Goal: Task Accomplishment & Management: Manage account settings

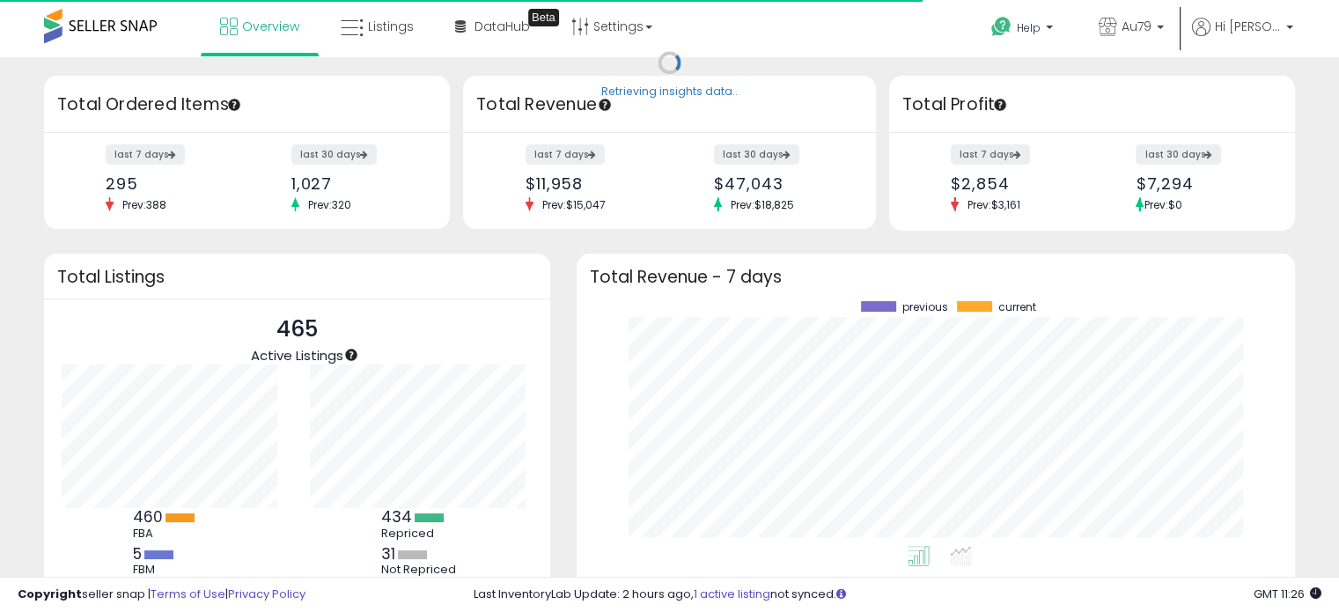
scroll to position [244, 683]
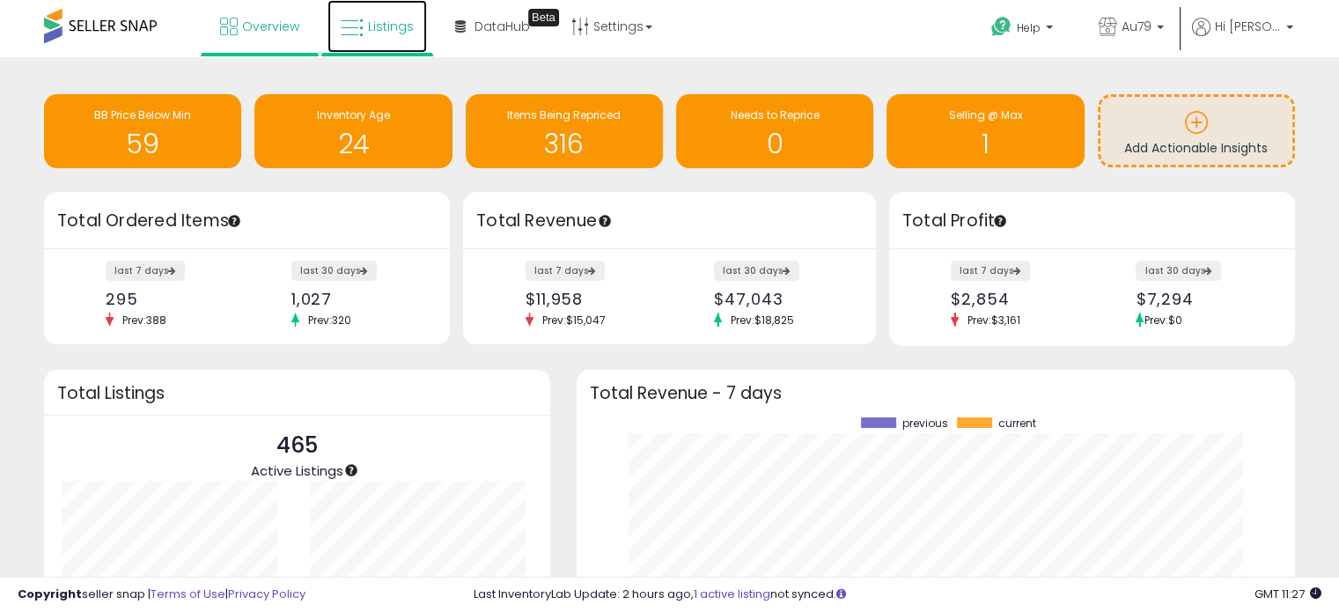
click at [400, 19] on span "Listings" at bounding box center [391, 27] width 46 height 18
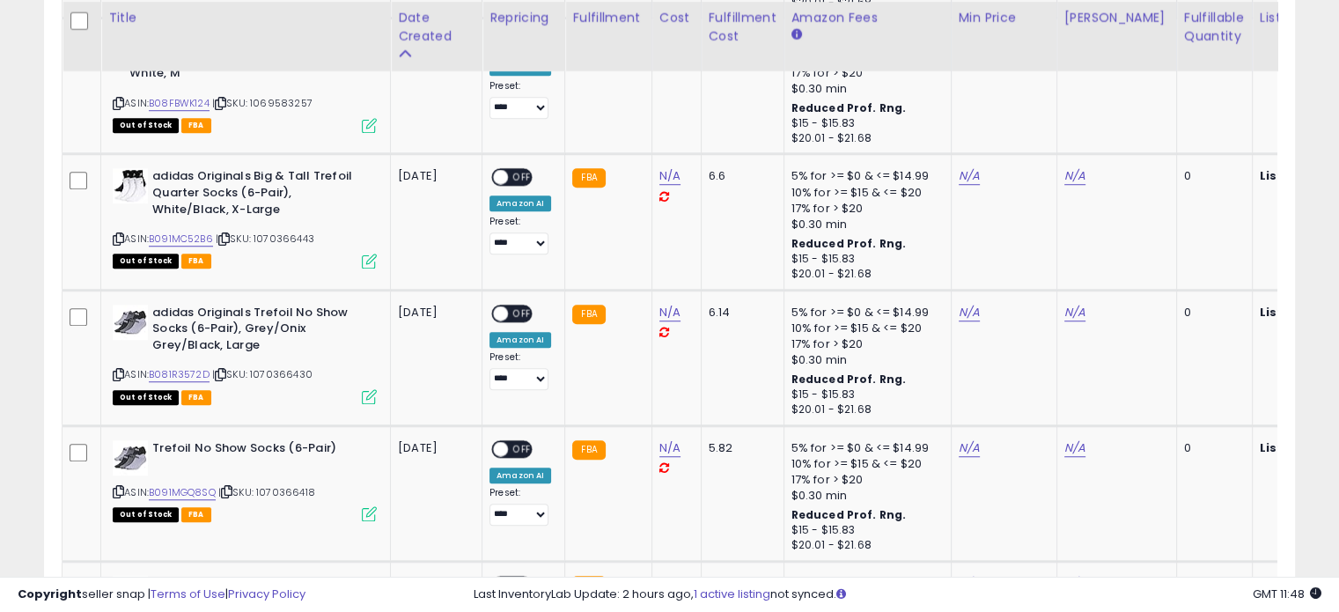
scroll to position [1328, 0]
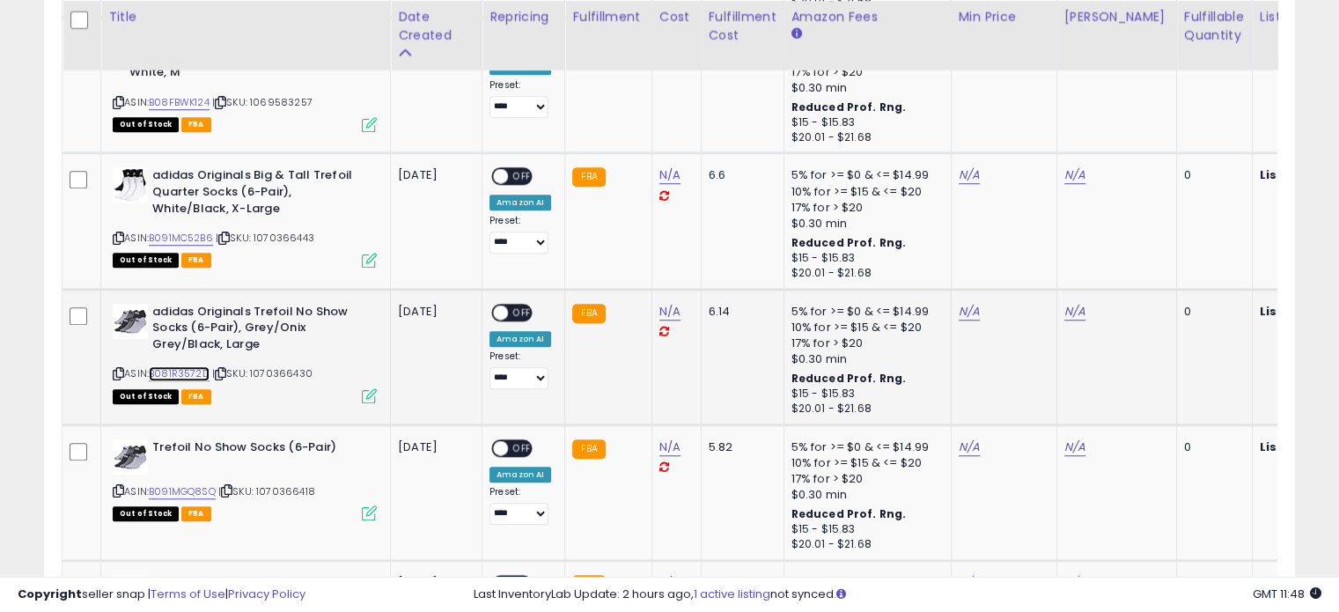
click at [173, 367] on link "B081R3572D" at bounding box center [179, 373] width 61 height 15
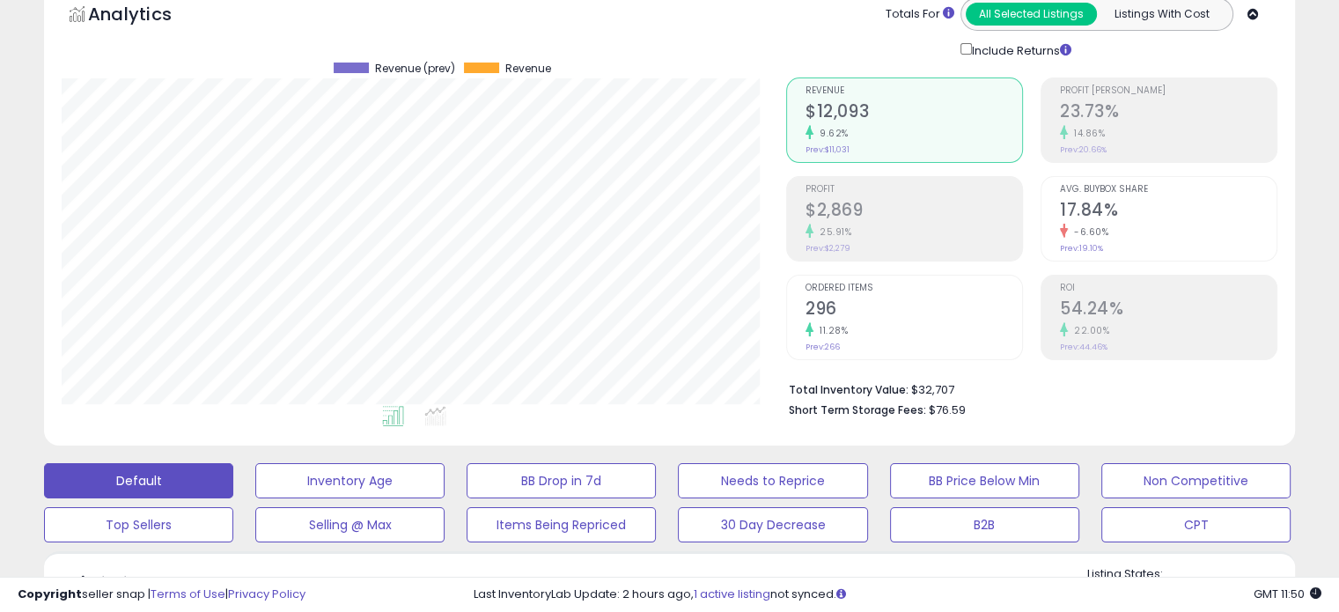
scroll to position [0, 0]
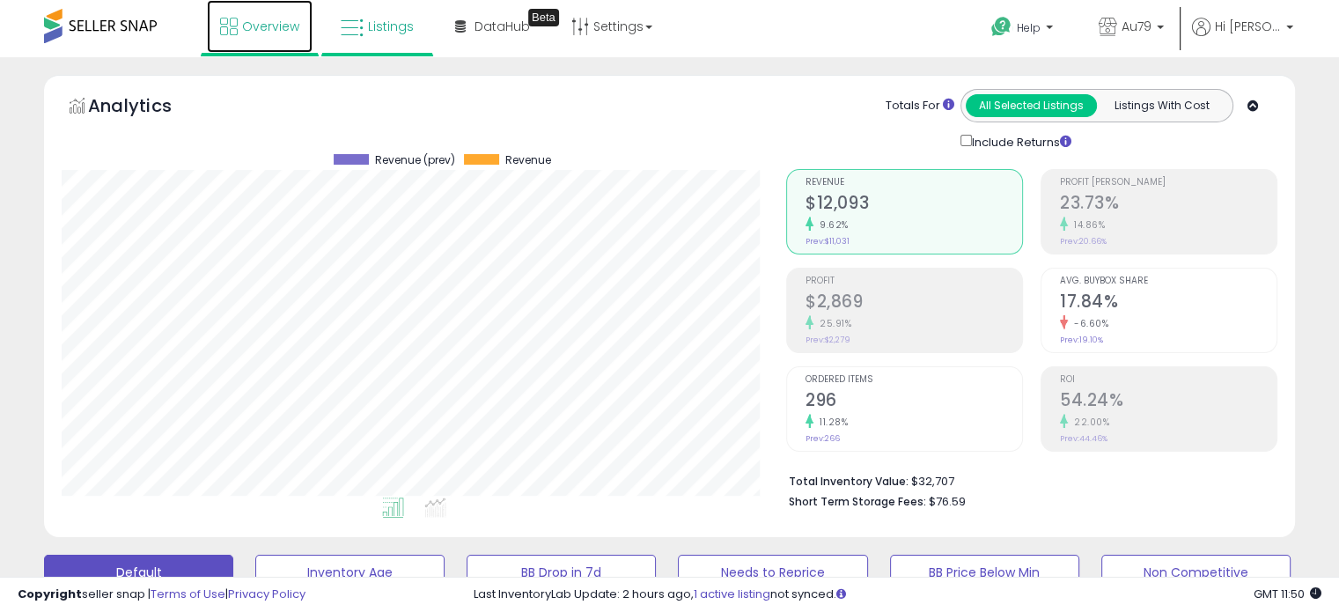
click at [265, 21] on span "Overview" at bounding box center [270, 27] width 57 height 18
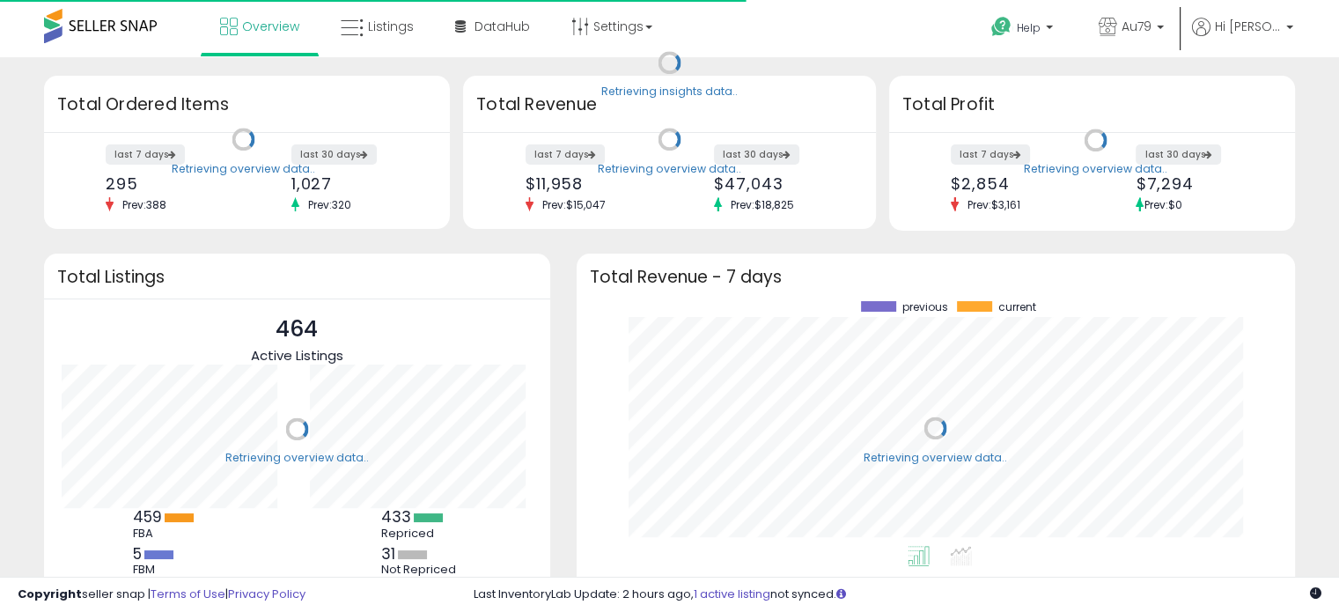
scroll to position [244, 683]
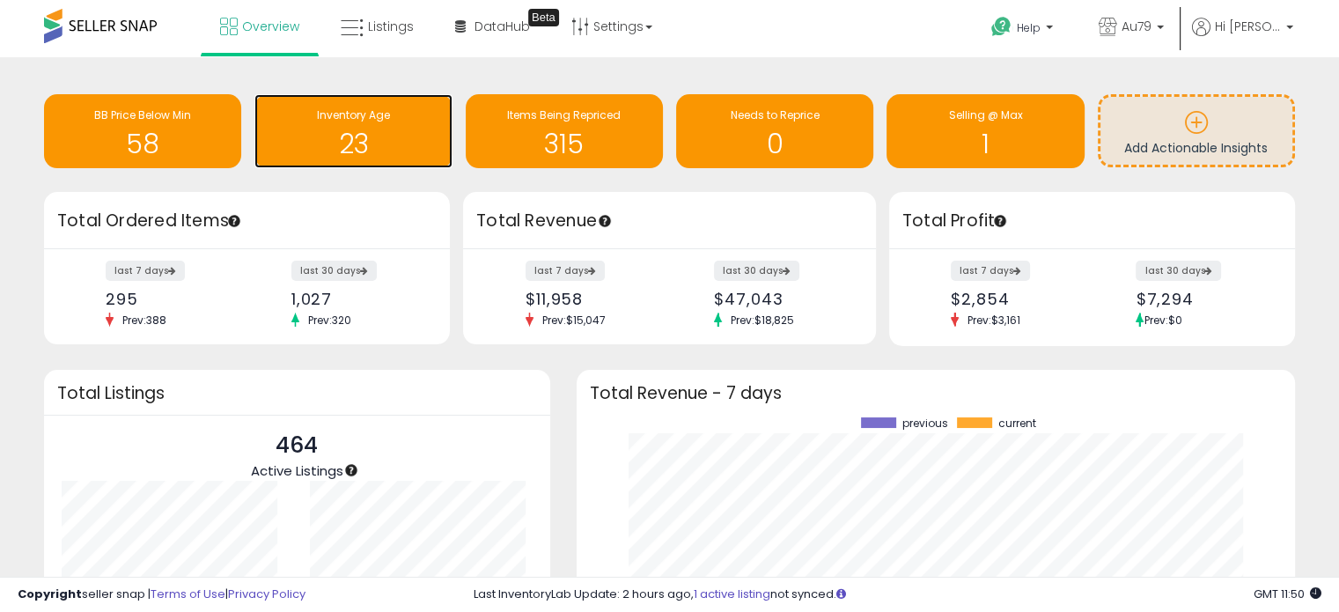
click at [350, 129] on h1 "23" at bounding box center [353, 143] width 180 height 29
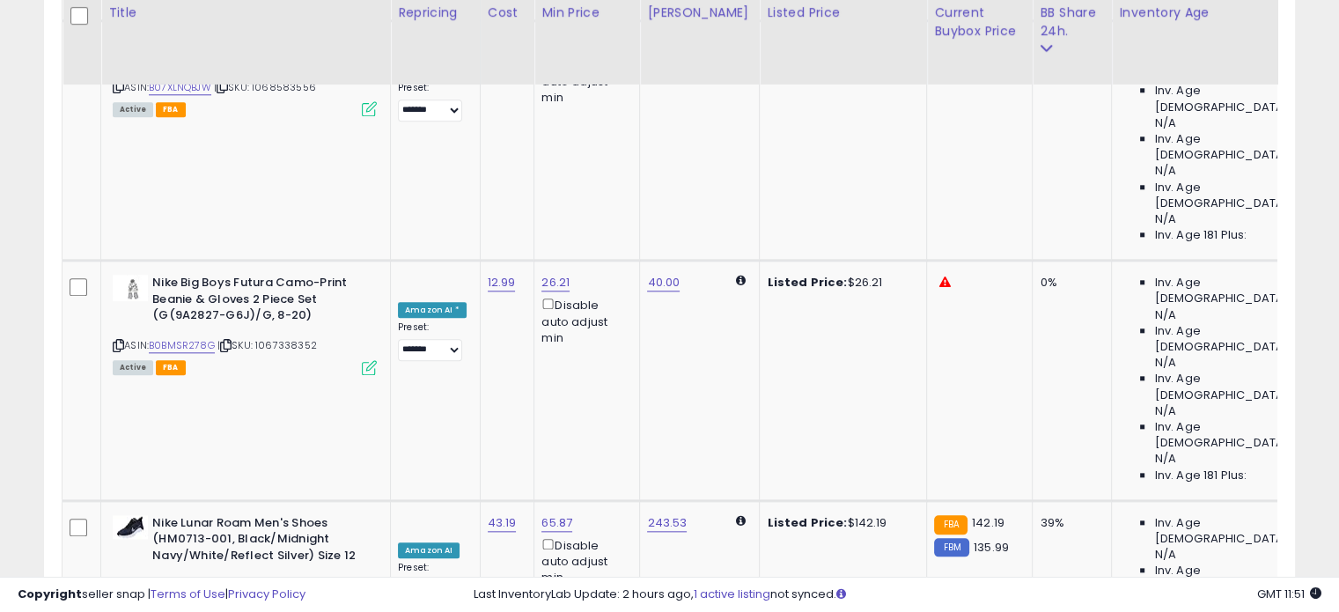
scroll to position [1883, 0]
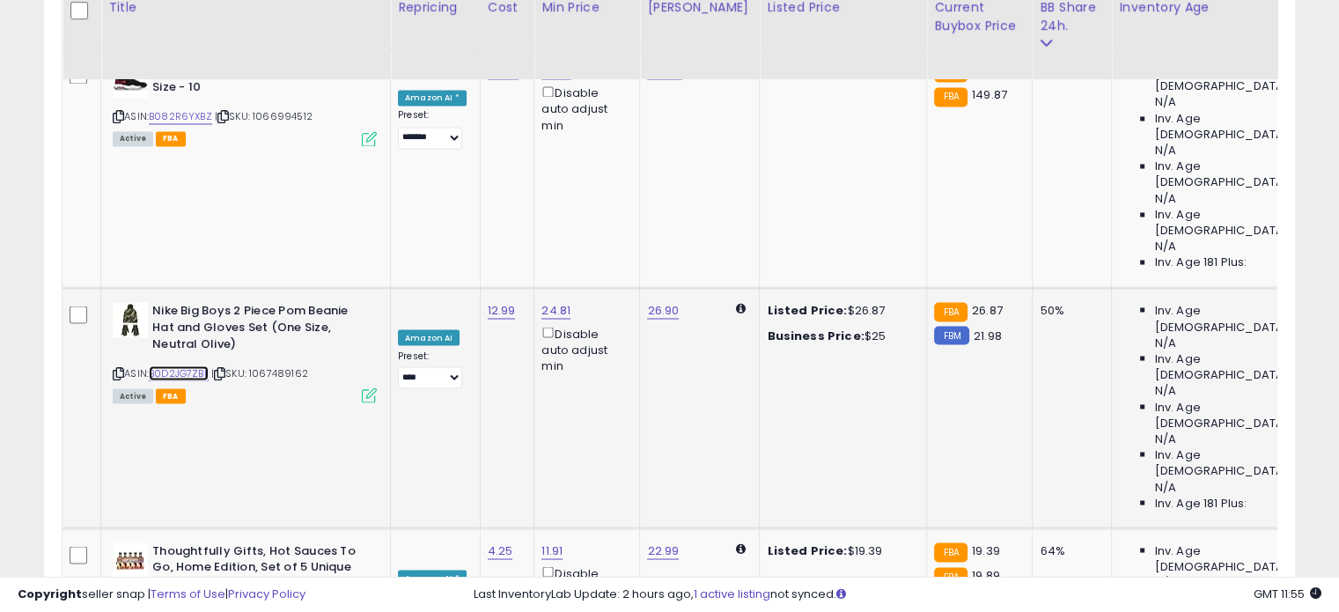
scroll to position [3052, 0]
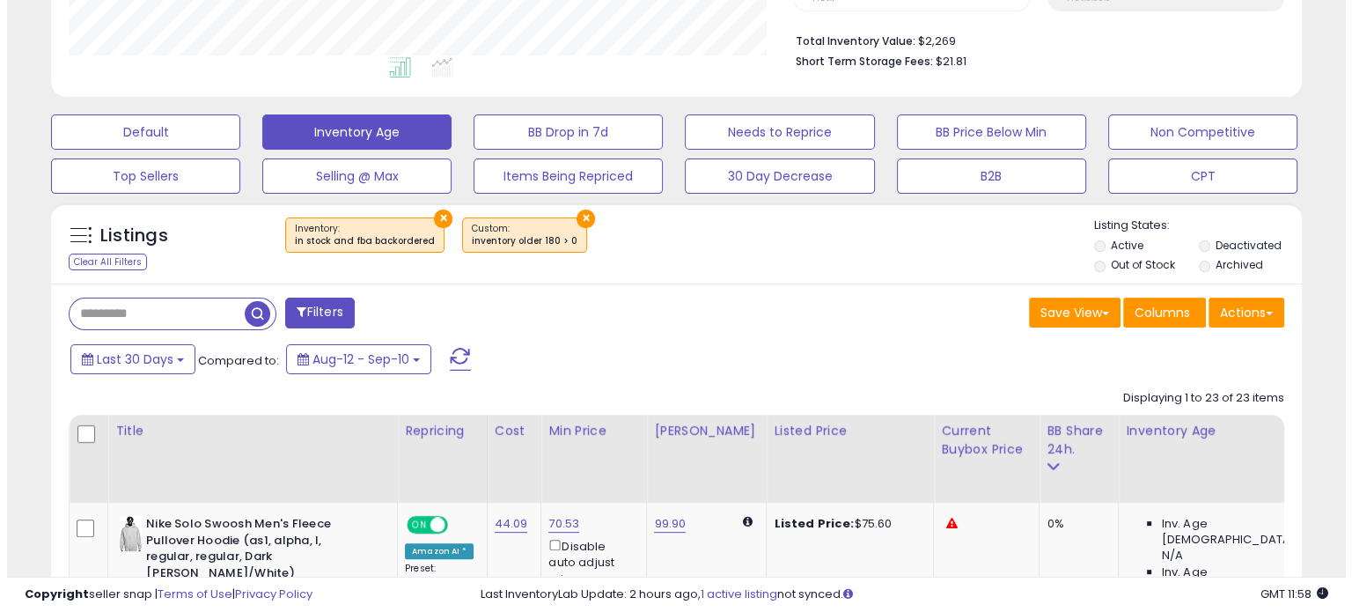
scroll to position [421, 0]
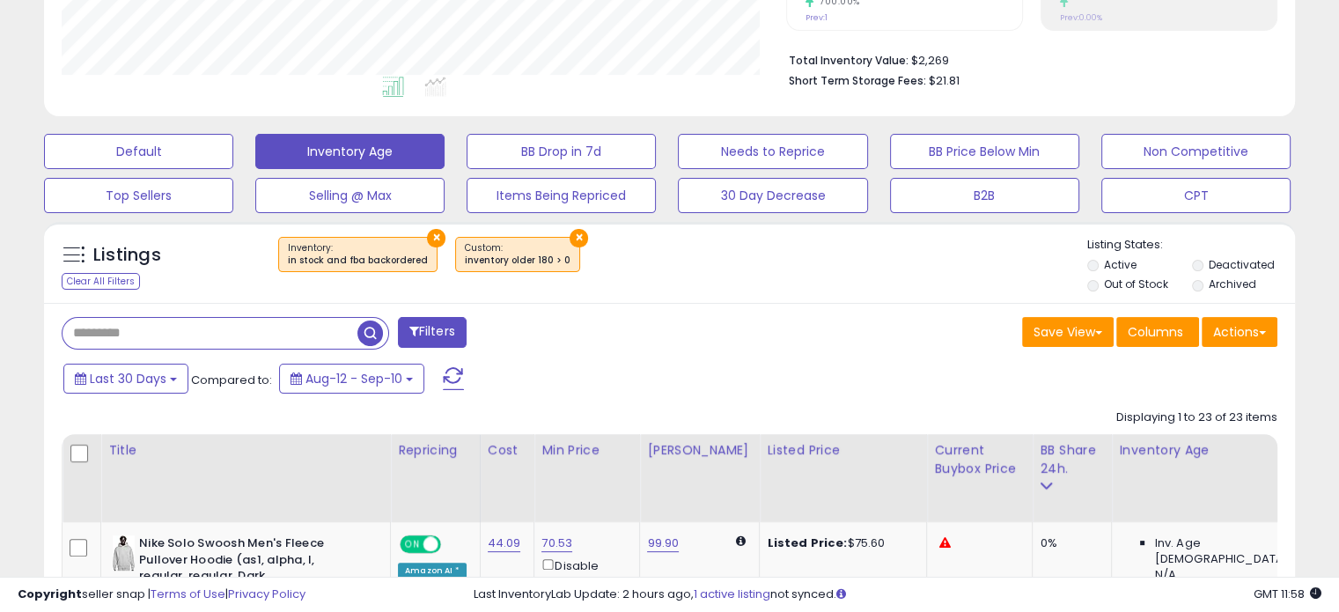
click at [152, 338] on input "text" at bounding box center [210, 333] width 295 height 31
paste input "**********"
type input "**********"
click at [369, 333] on span "button" at bounding box center [370, 333] width 26 height 26
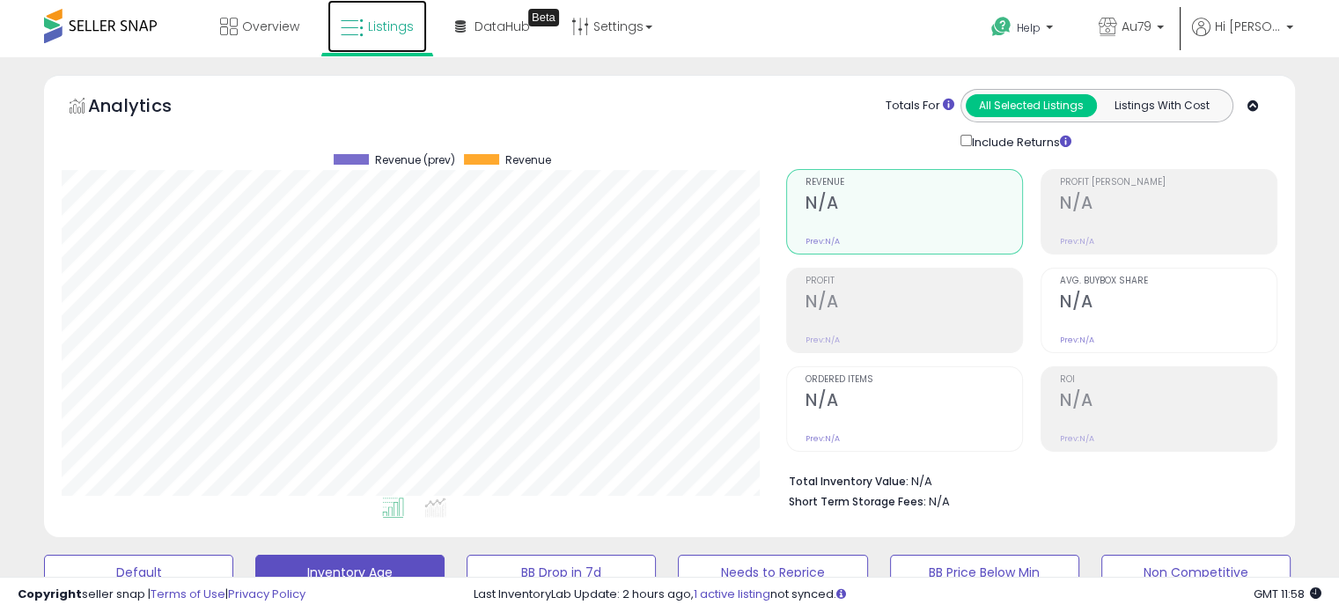
click at [365, 26] on link "Listings" at bounding box center [377, 26] width 99 height 53
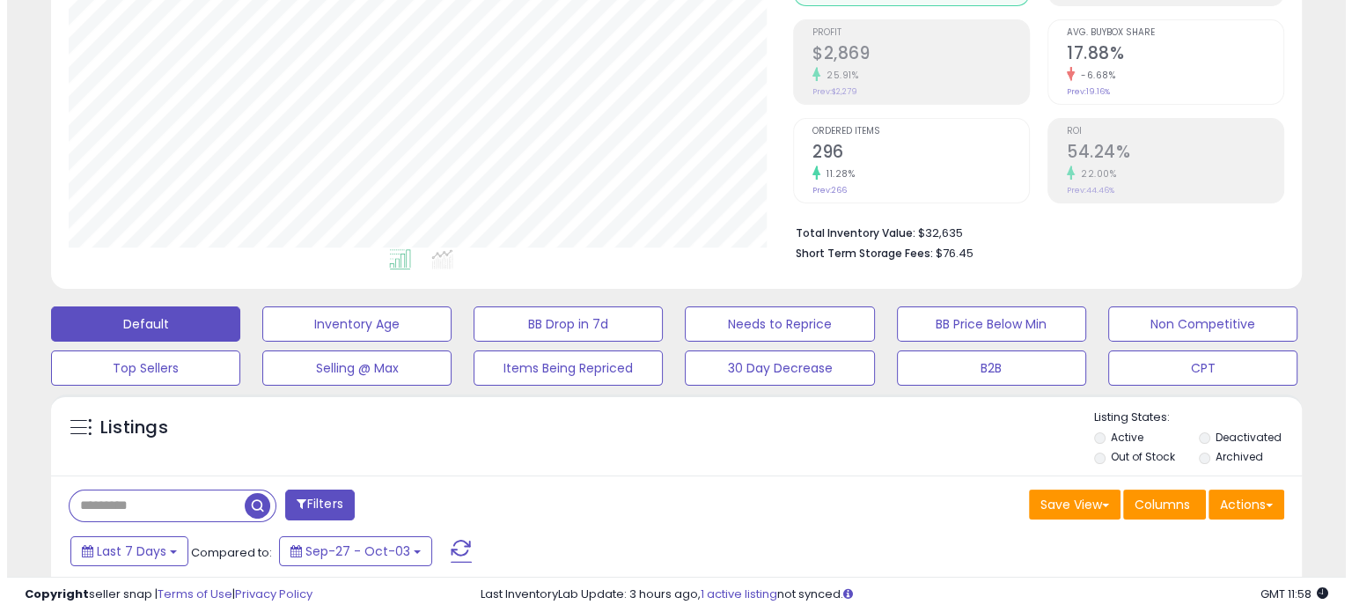
scroll to position [358, 0]
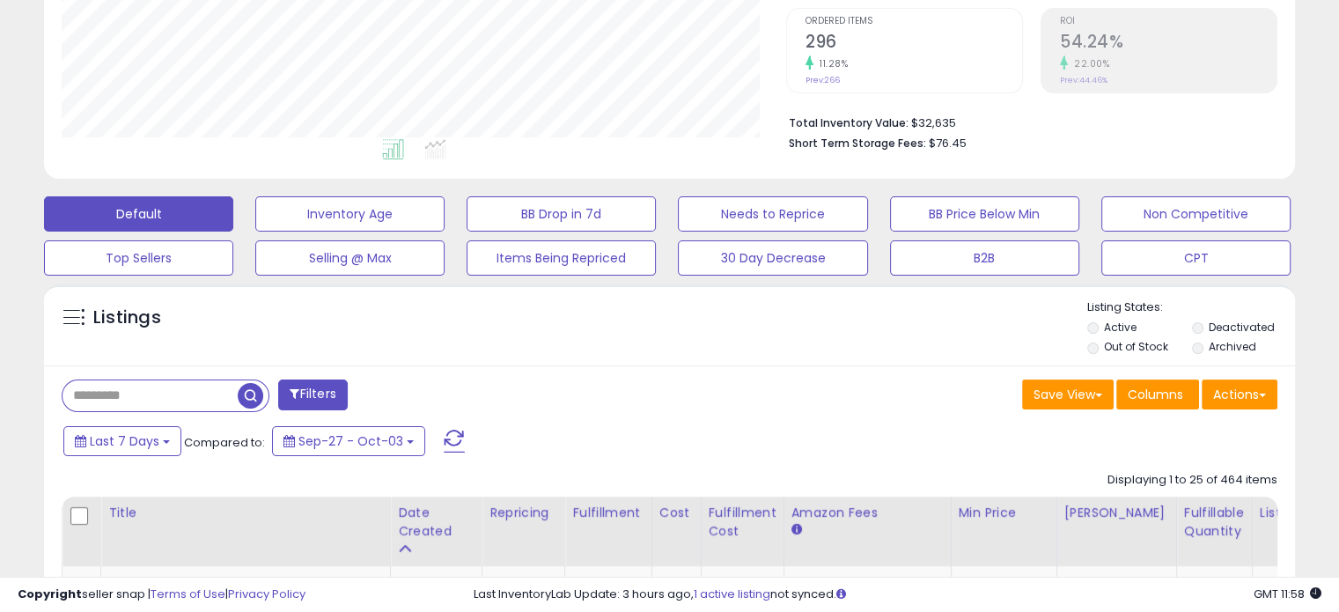
click at [95, 383] on input "text" at bounding box center [150, 395] width 175 height 31
paste input "**********"
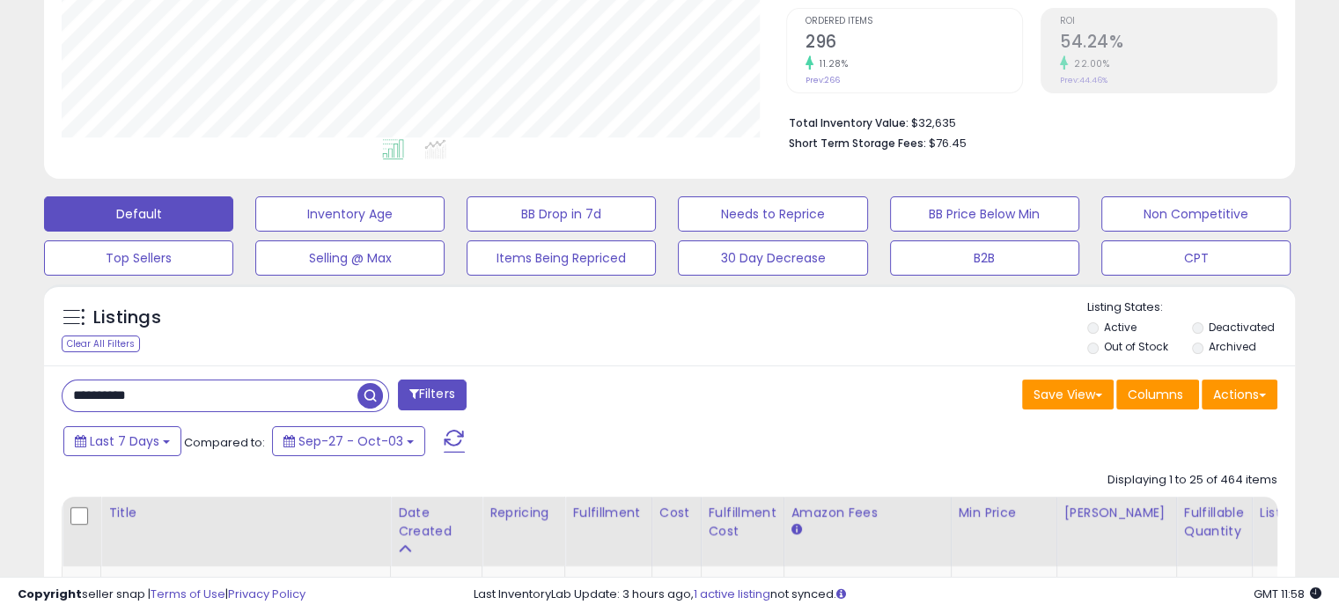
type input "**********"
click at [370, 389] on span "button" at bounding box center [370, 396] width 26 height 26
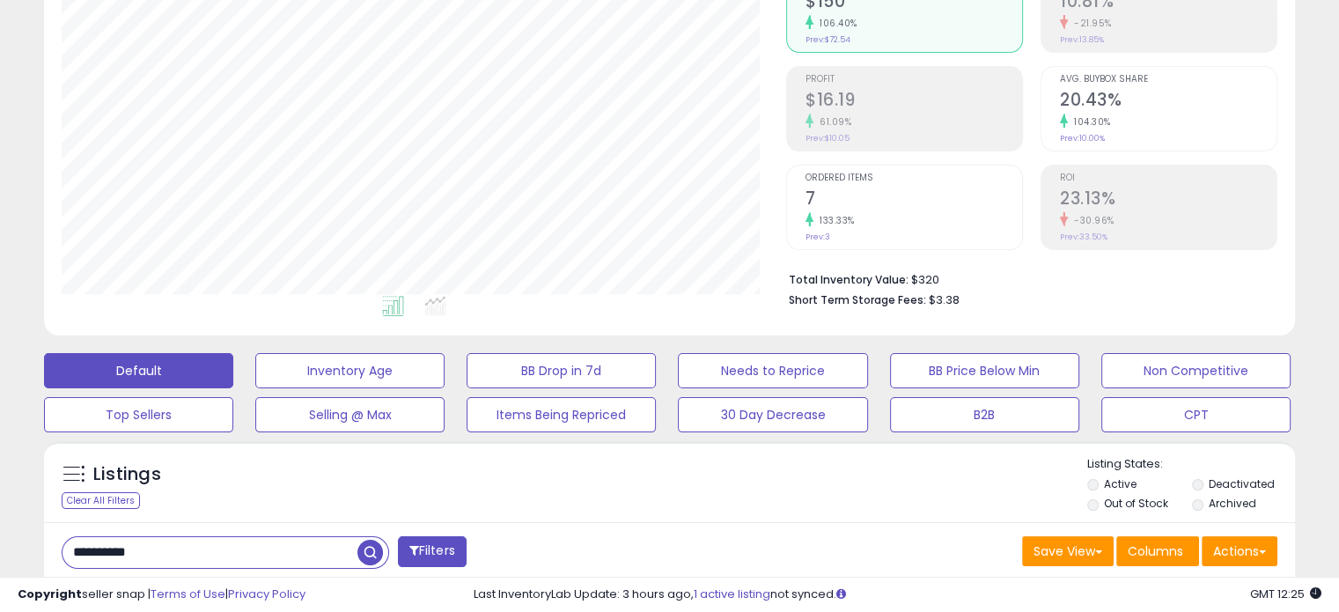
scroll to position [0, 0]
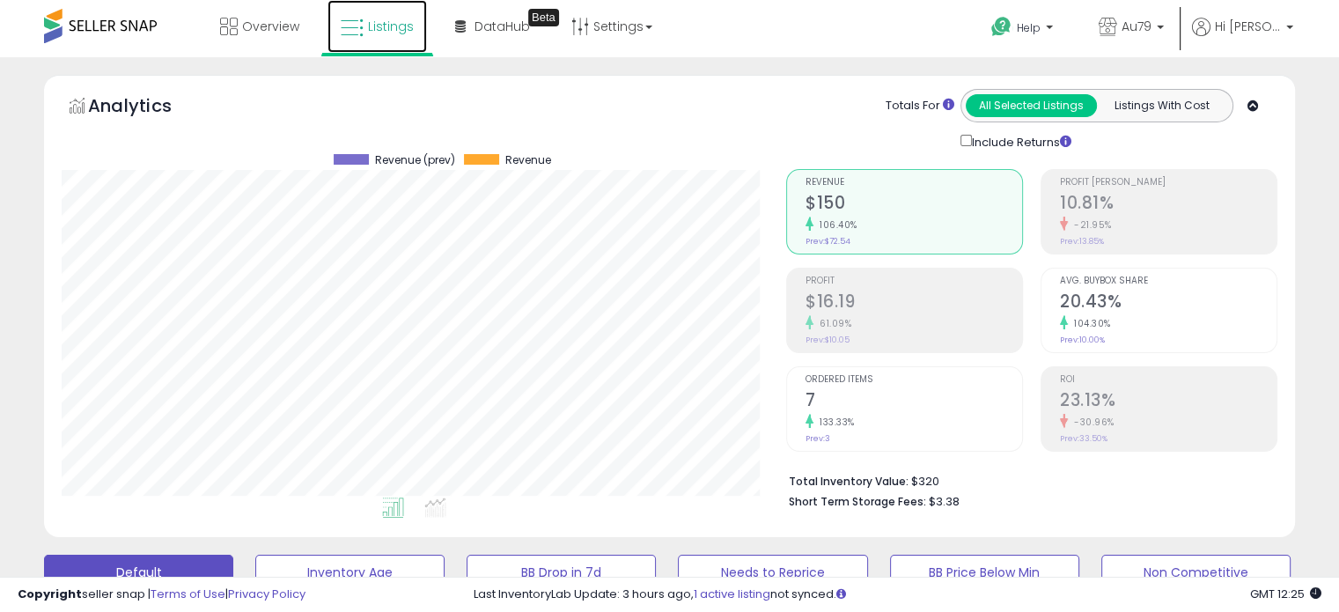
click at [356, 25] on icon at bounding box center [352, 28] width 23 height 23
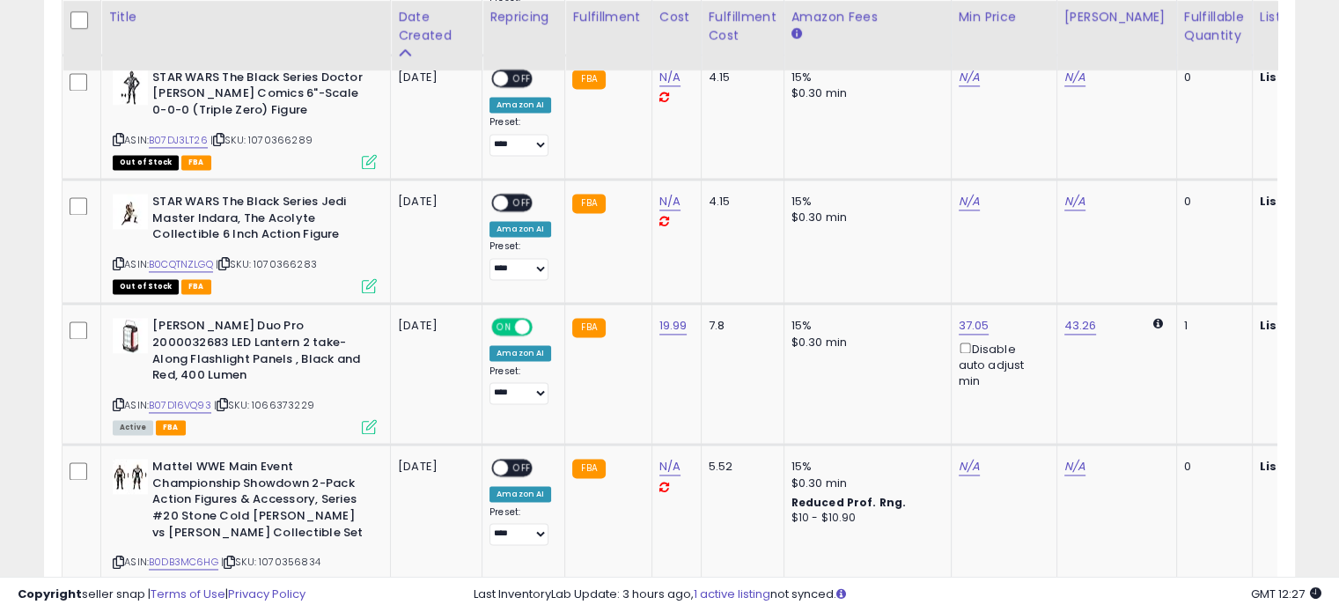
scroll to position [2606, 0]
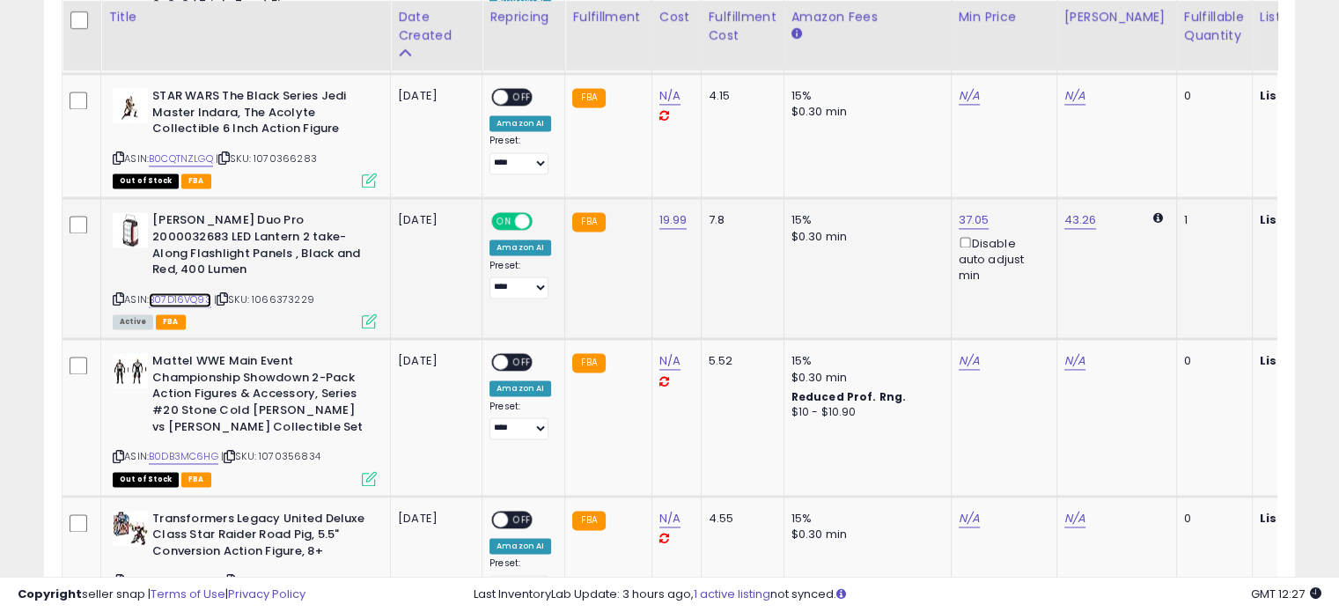
click at [176, 292] on link "B07D16VQ93" at bounding box center [180, 299] width 63 height 15
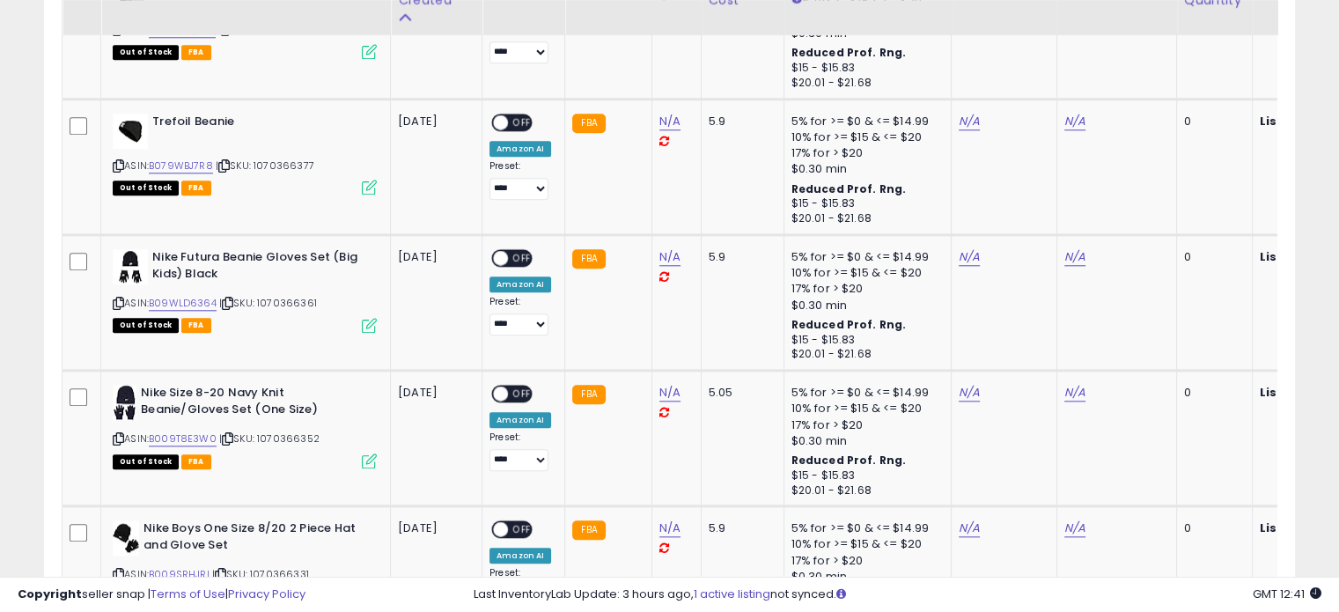
scroll to position [1745, 0]
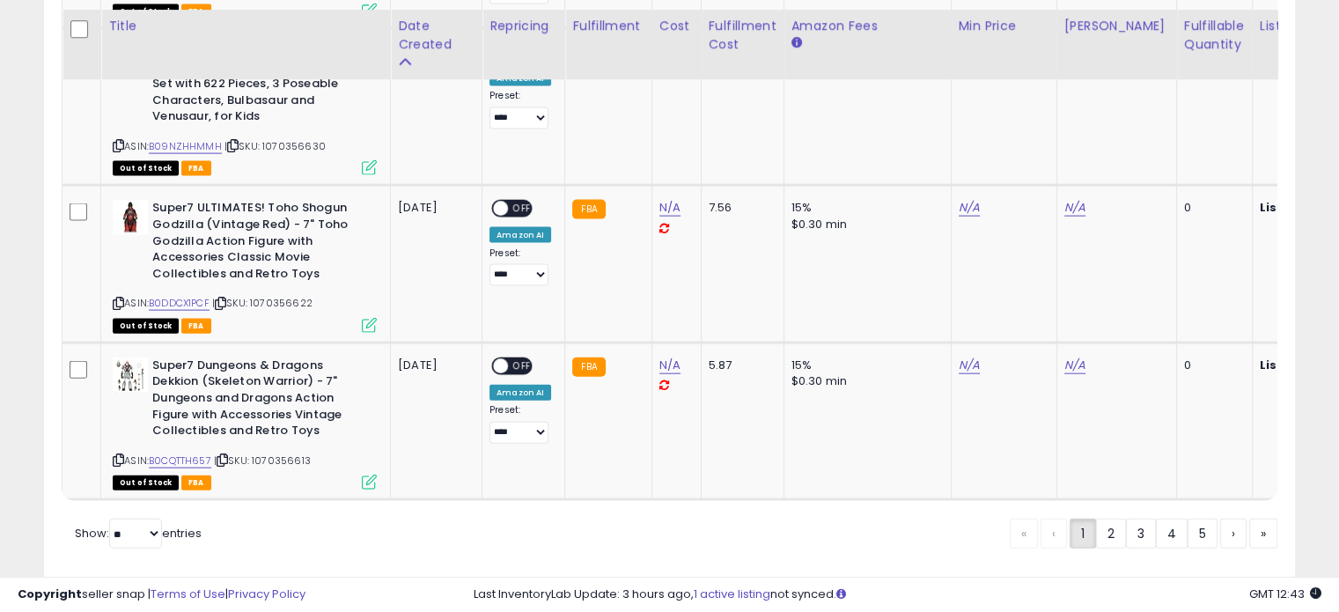
scroll to position [3863, 0]
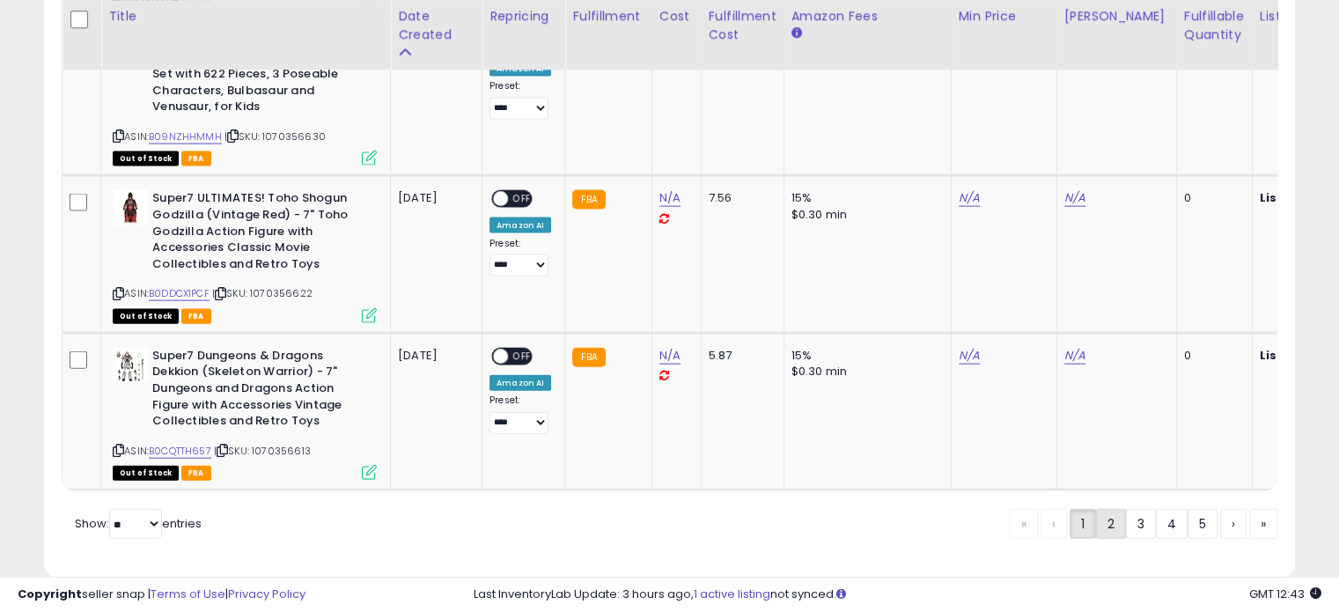
click at [1113, 509] on link "2" at bounding box center [1111, 524] width 30 height 30
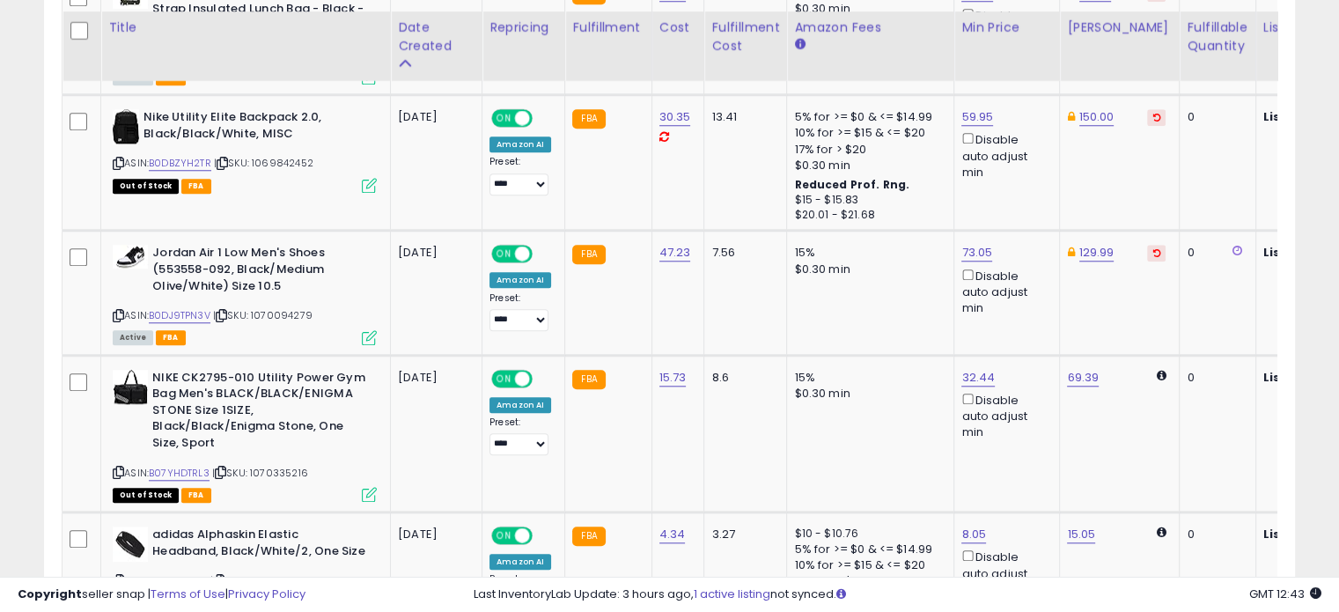
scroll to position [1620, 0]
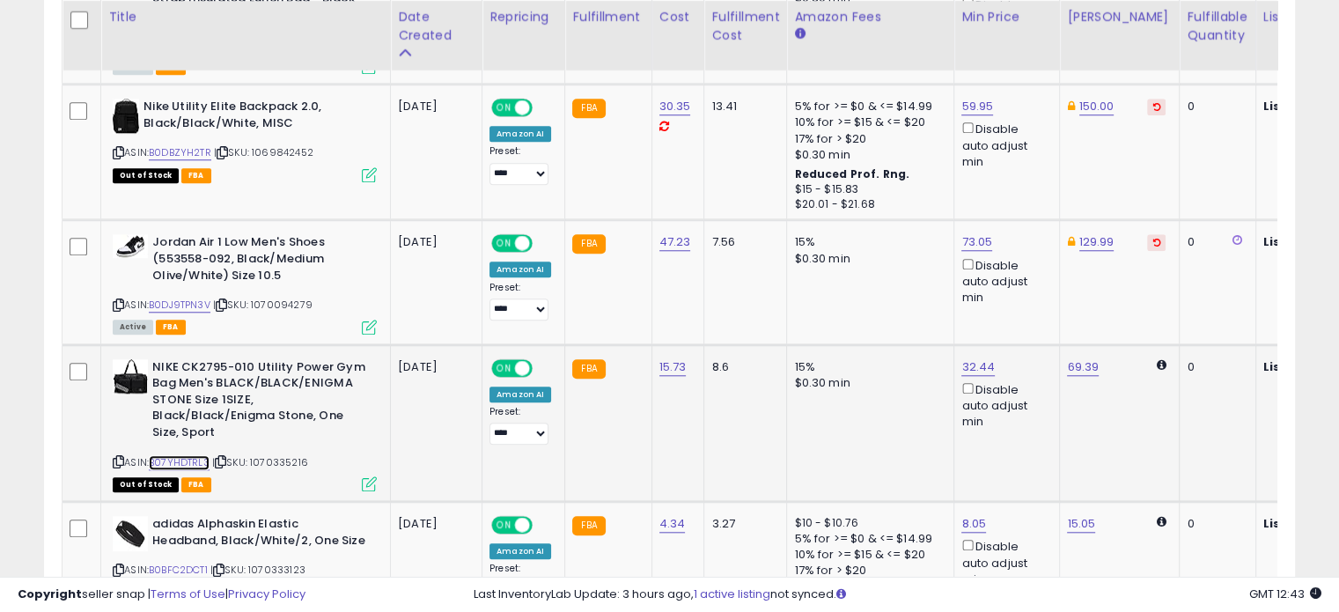
click at [176, 455] on link "B07YHDTRL3" at bounding box center [179, 462] width 61 height 15
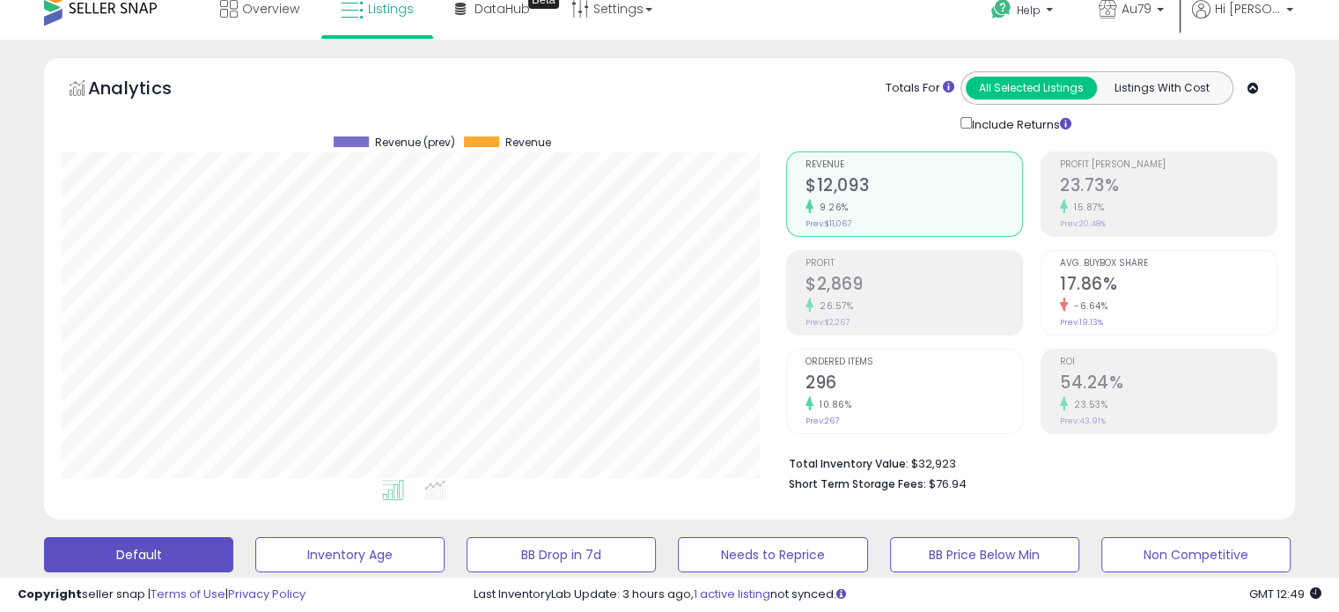
scroll to position [13, 0]
